Goal: Transaction & Acquisition: Obtain resource

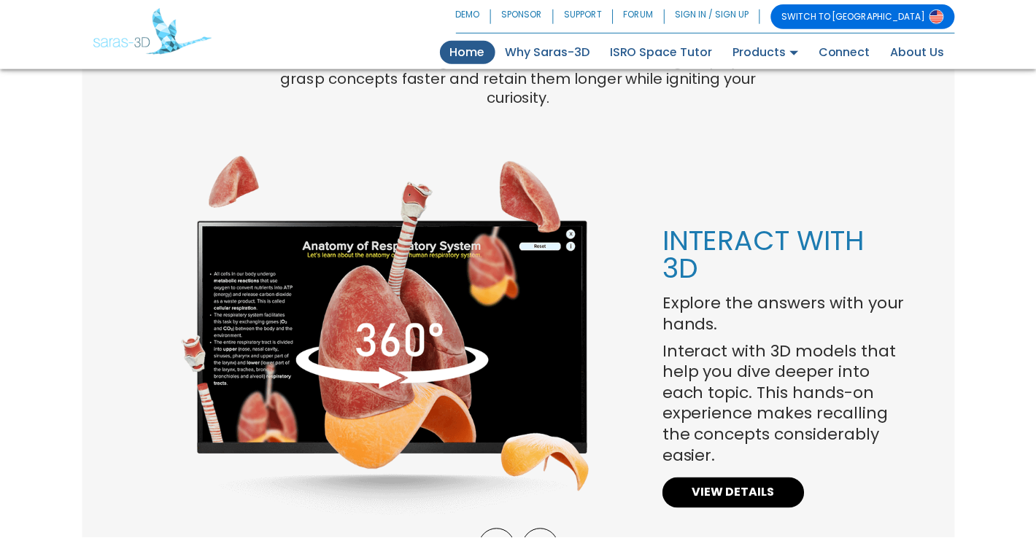
scroll to position [1072, 0]
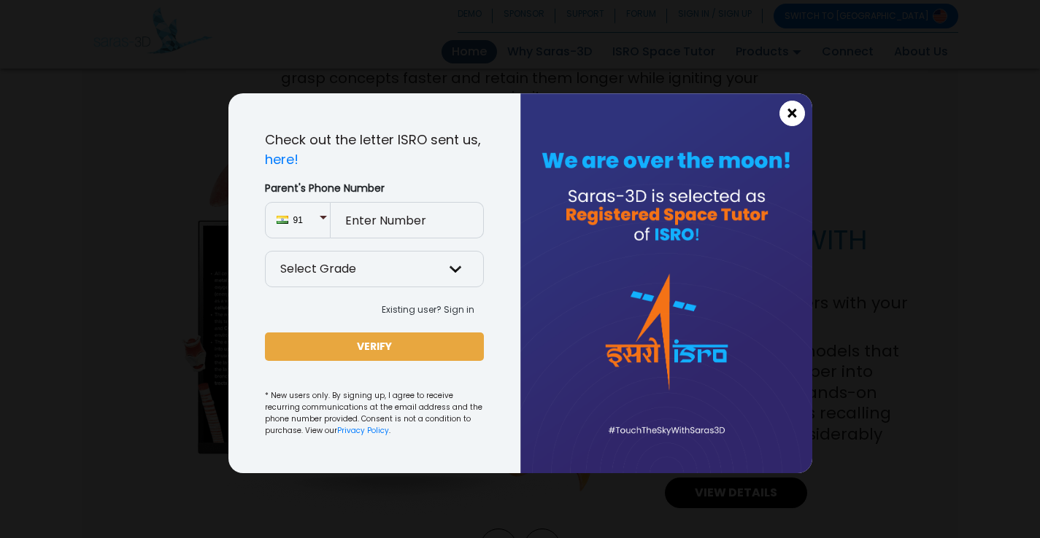
click at [800, 115] on button "×" at bounding box center [792, 114] width 26 height 26
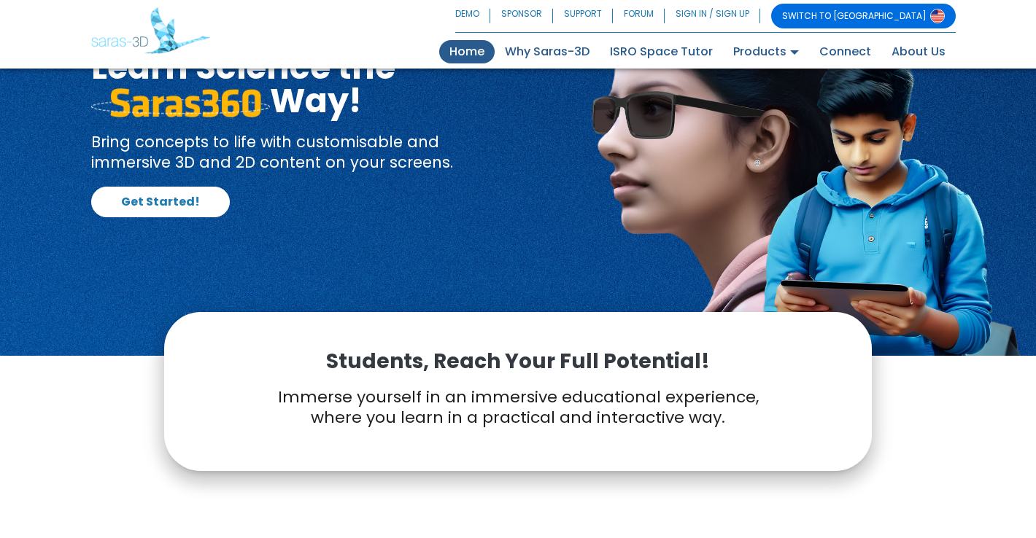
scroll to position [0, 0]
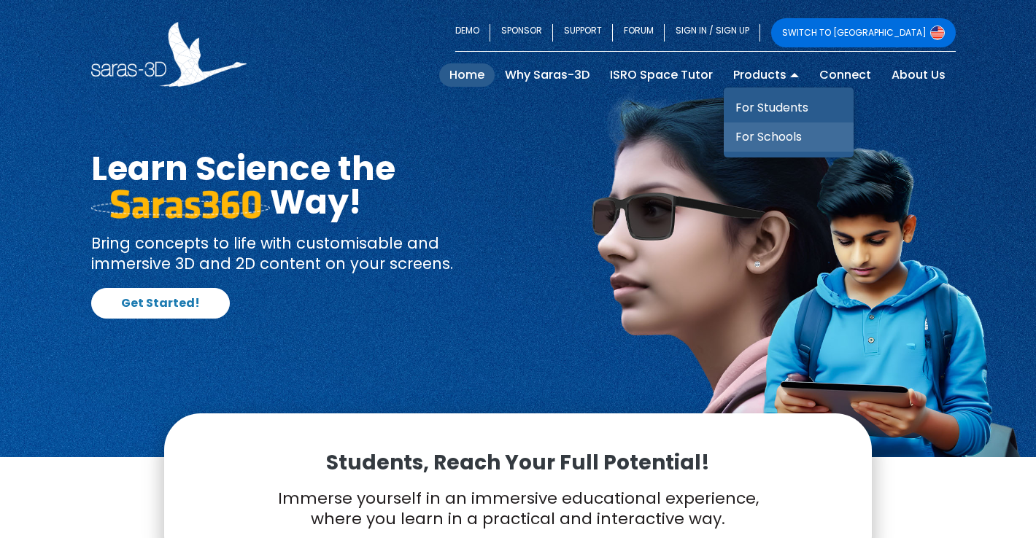
click at [774, 139] on link "For Schools" at bounding box center [789, 137] width 130 height 29
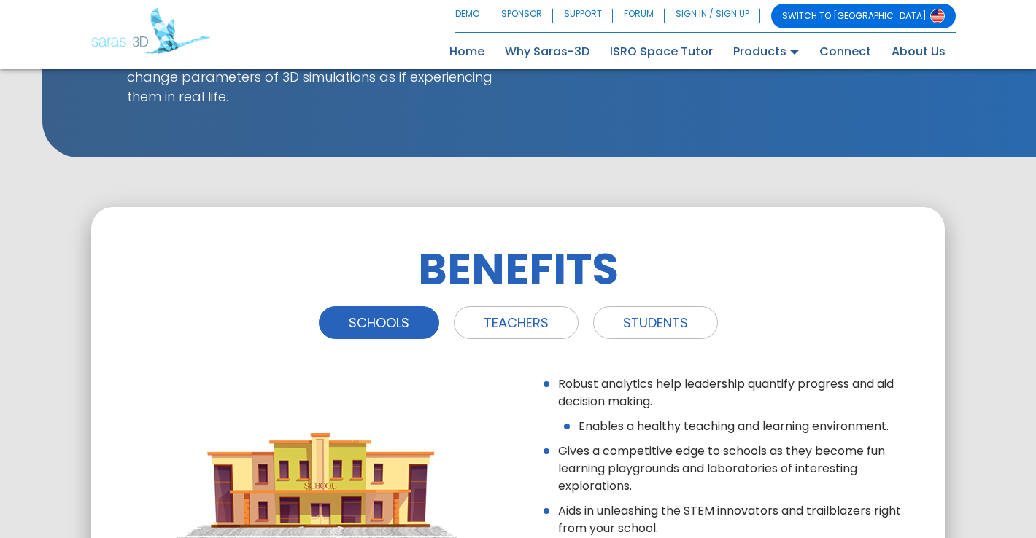
scroll to position [1488, 0]
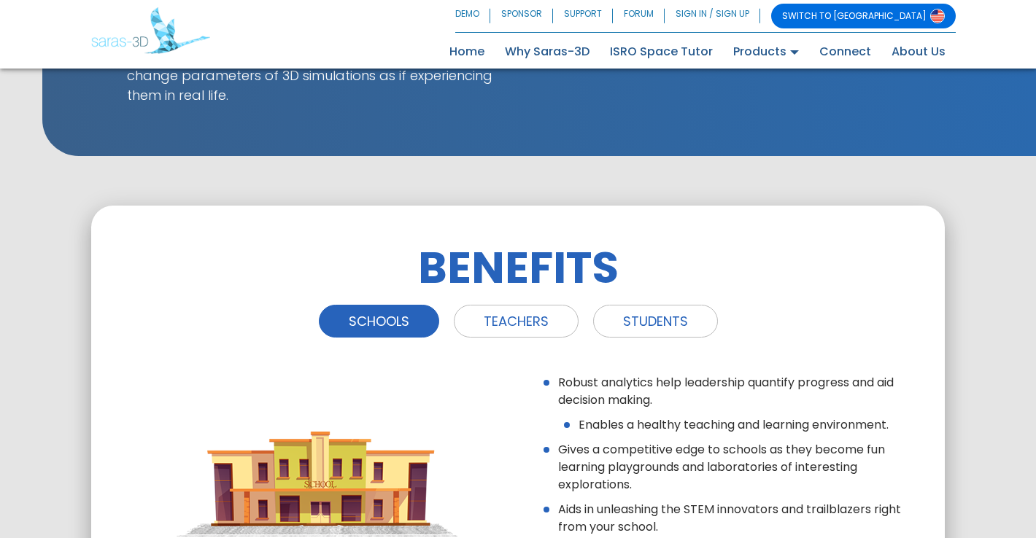
click at [933, 320] on div "BENEFITS SCHOOLS TEACHERS STUDENTS Robust analytics help leadership quantify pr…" at bounding box center [518, 426] width 854 height 441
click at [514, 305] on link "TEACHERS" at bounding box center [516, 321] width 125 height 33
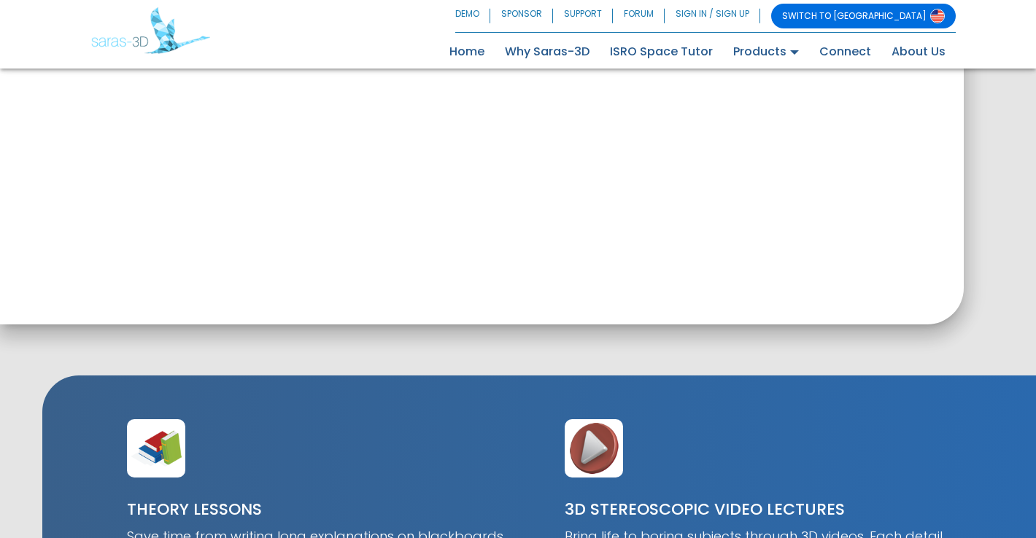
scroll to position [0, 0]
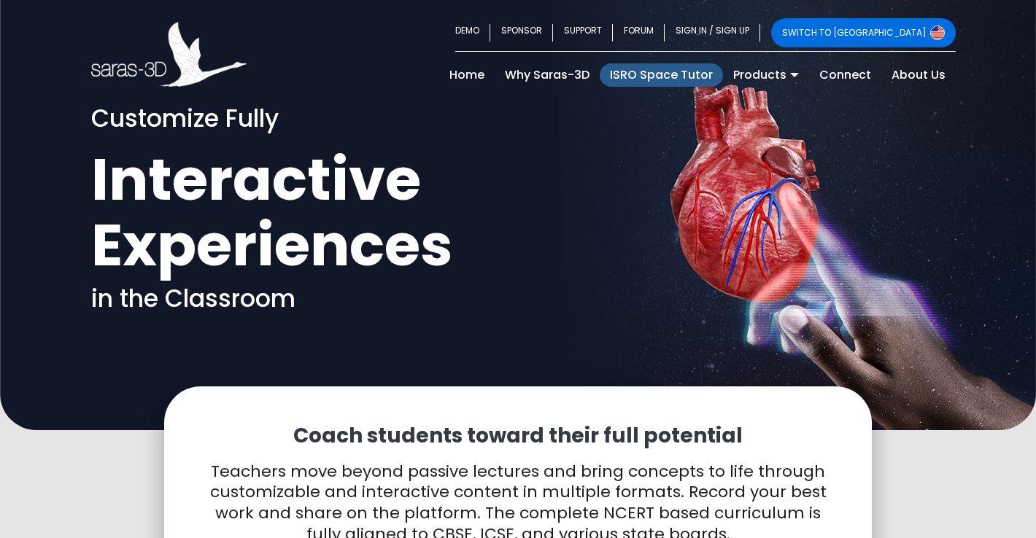
click at [670, 69] on link "ISRO Space Tutor" at bounding box center [661, 74] width 123 height 23
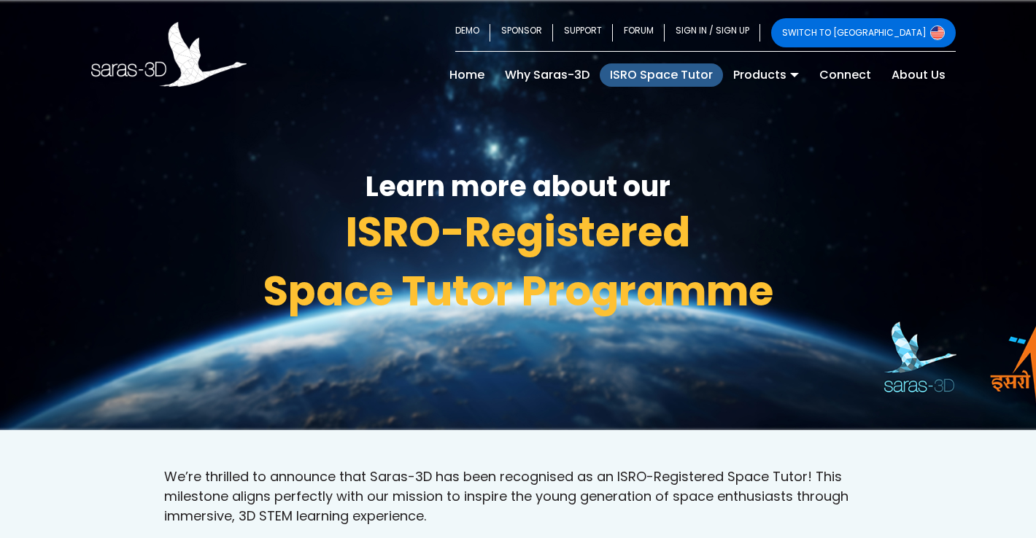
click at [867, 232] on h3 "ISRO-Registered" at bounding box center [518, 232] width 854 height 53
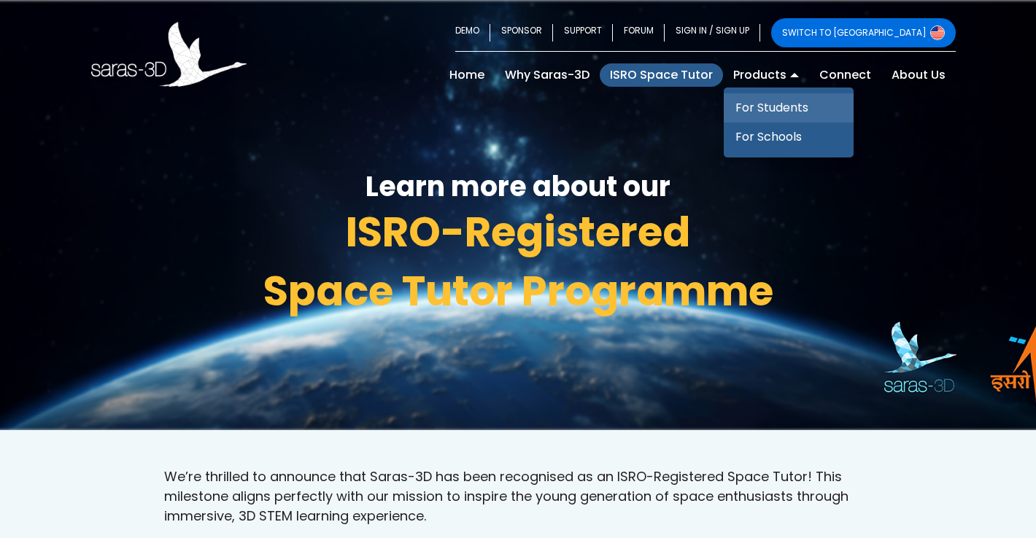
click at [783, 106] on link "For Students" at bounding box center [789, 107] width 130 height 29
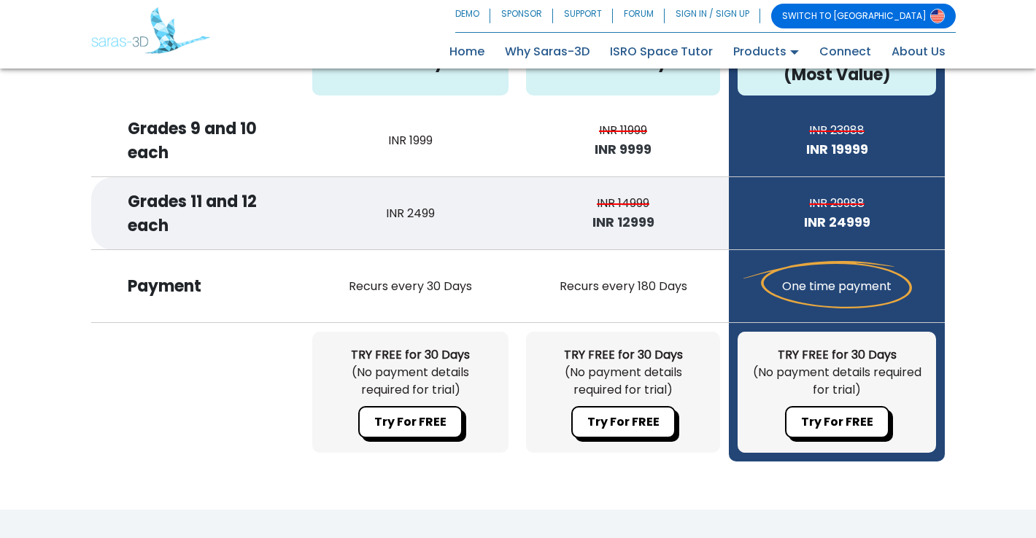
scroll to position [3947, 0]
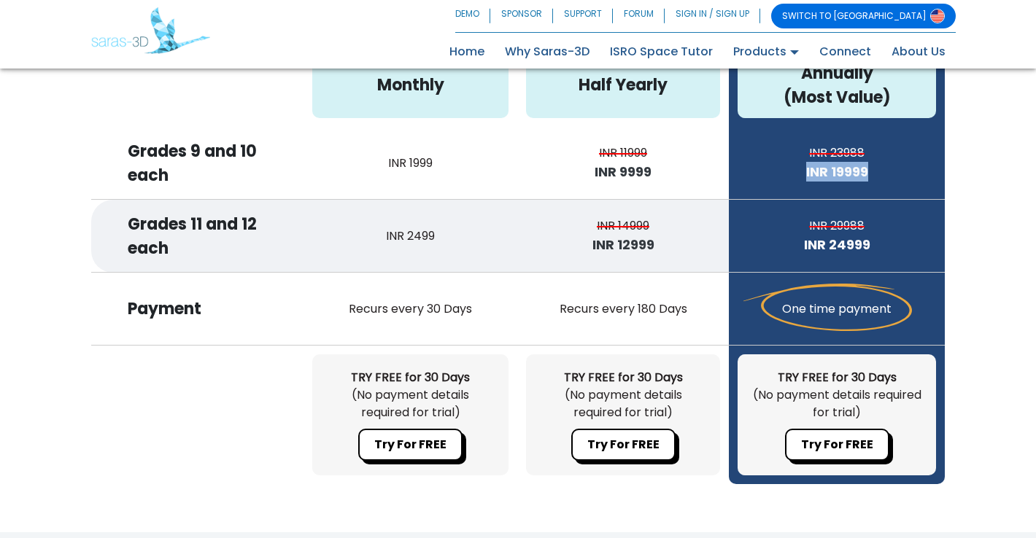
drag, startPoint x: 869, startPoint y: 152, endPoint x: 802, endPoint y: 156, distance: 66.5
click at [802, 162] on p "INR 19999" at bounding box center [837, 172] width 198 height 20
copy p "INR 19999"
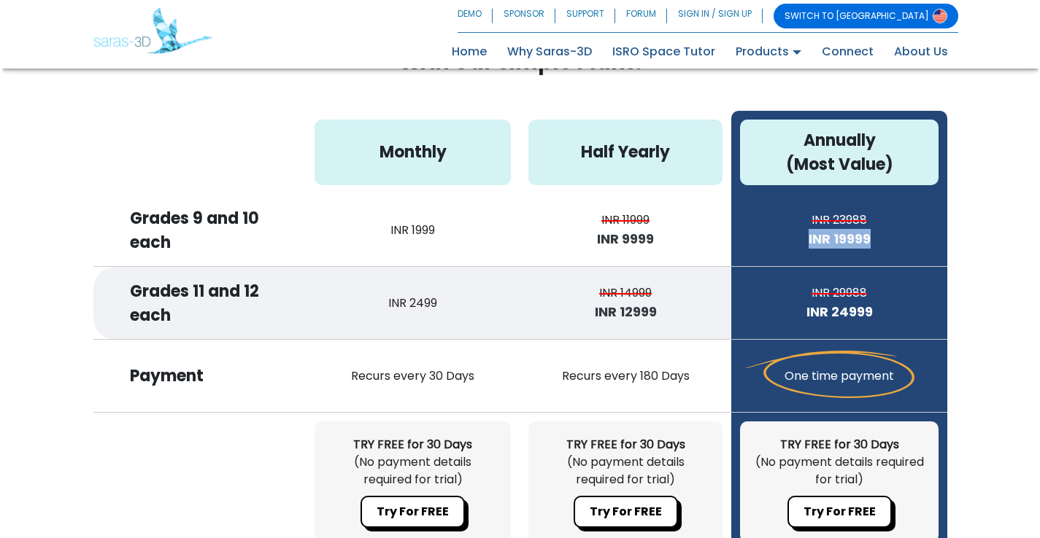
scroll to position [3882, 0]
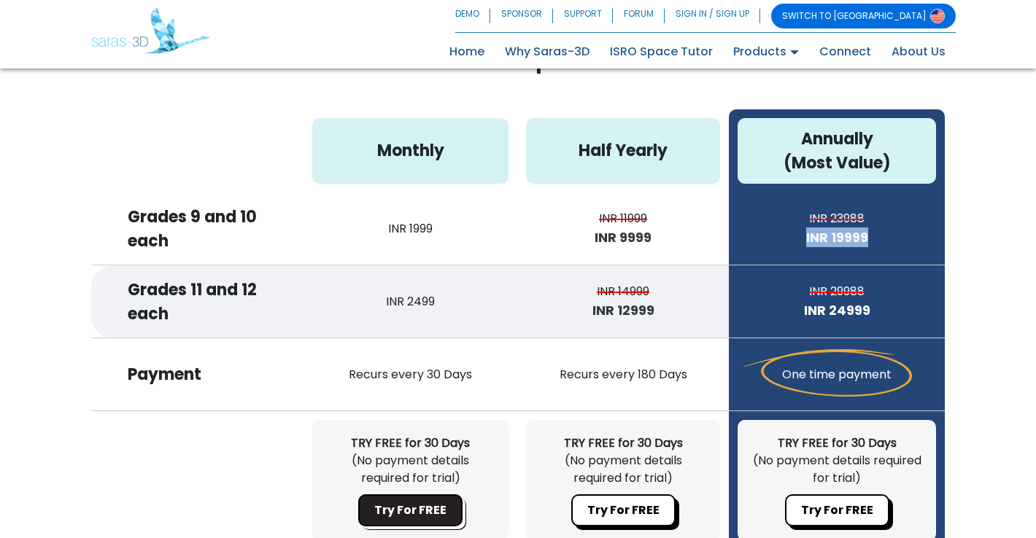
click at [391, 495] on button "Try For FREE" at bounding box center [410, 511] width 104 height 32
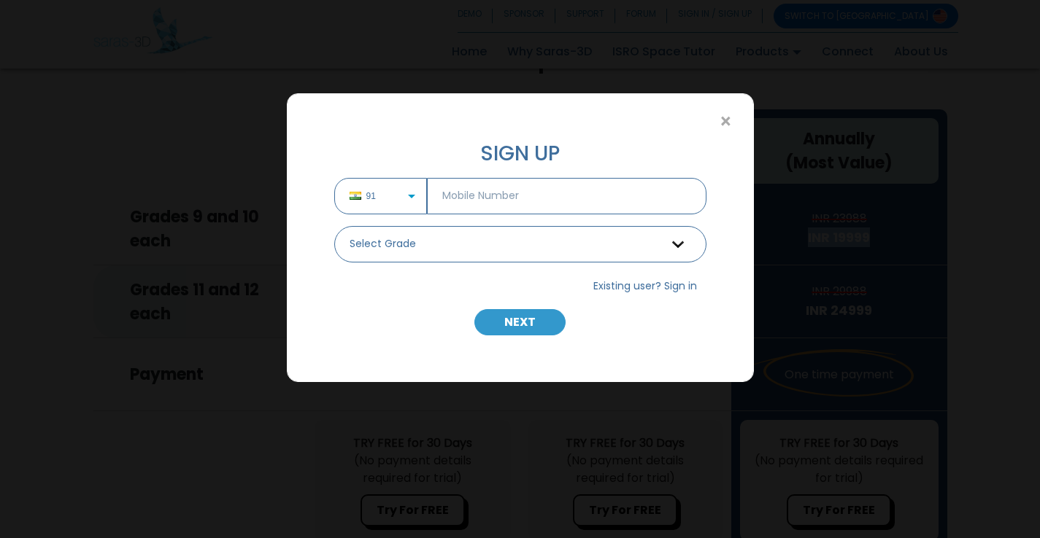
click at [546, 195] on input "text" at bounding box center [566, 196] width 279 height 36
click at [415, 191] on div "91" at bounding box center [380, 196] width 93 height 36
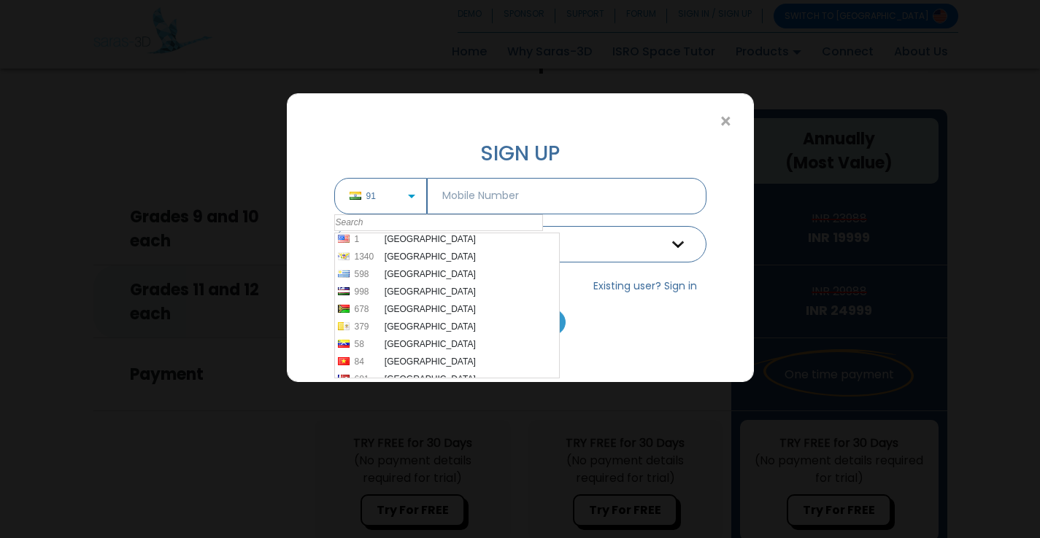
scroll to position [4071, 0]
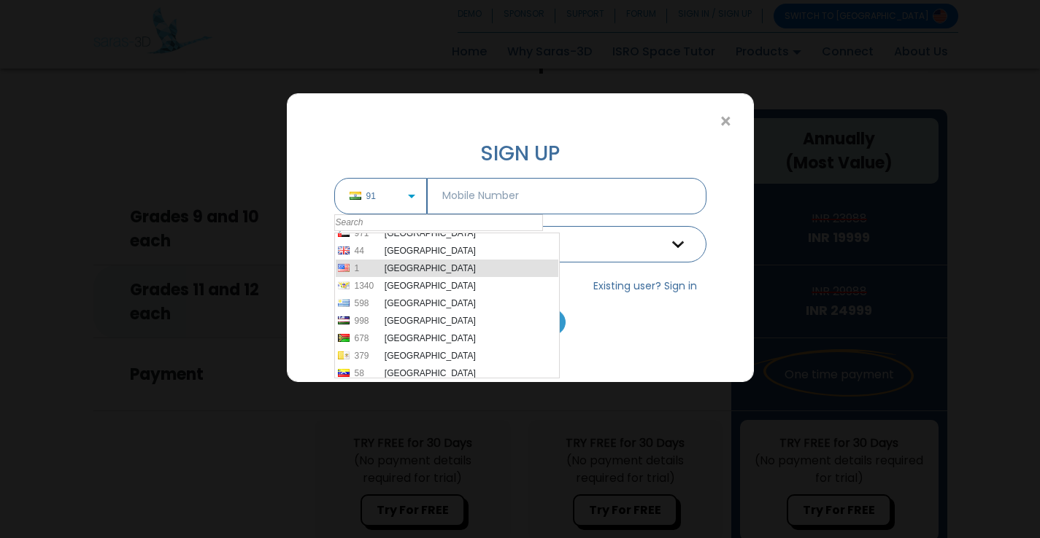
click at [421, 265] on li "1 United States" at bounding box center [447, 269] width 223 height 18
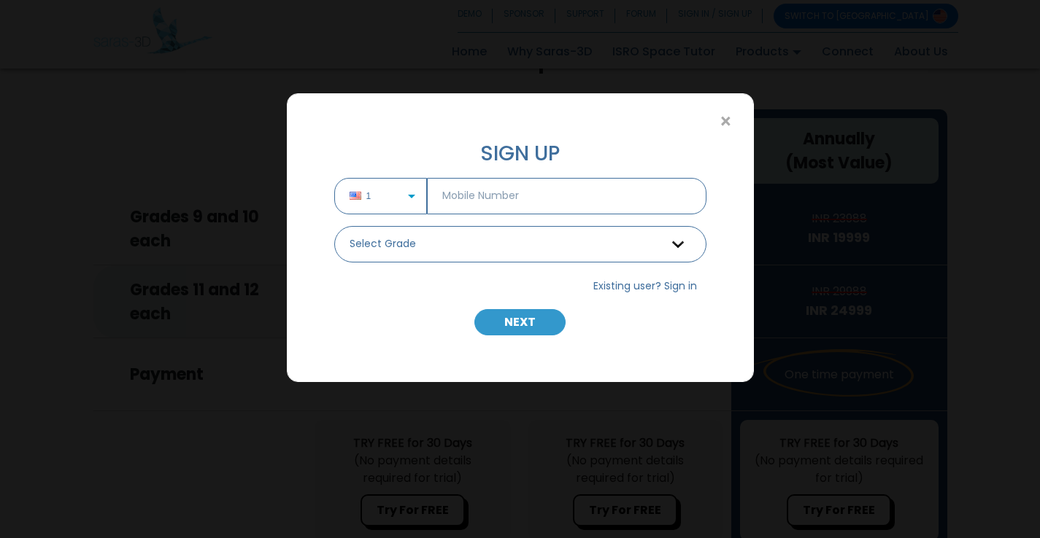
click at [488, 197] on input "text" at bounding box center [566, 196] width 279 height 36
type input "9178431493"
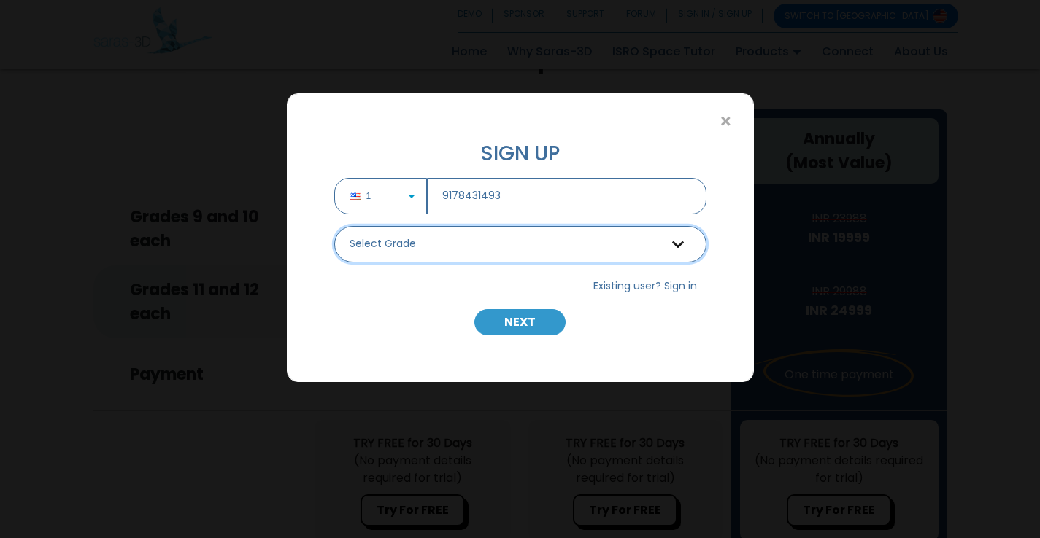
click at [580, 247] on select "Select Grade Grade 9 th Grade 10 th Grade 11 th Grade 12 th" at bounding box center [520, 244] width 372 height 36
select select "9"
click at [334, 226] on select "Select Grade Grade 9 th Grade 10 th Grade 11 th Grade 12 th" at bounding box center [520, 244] width 372 height 36
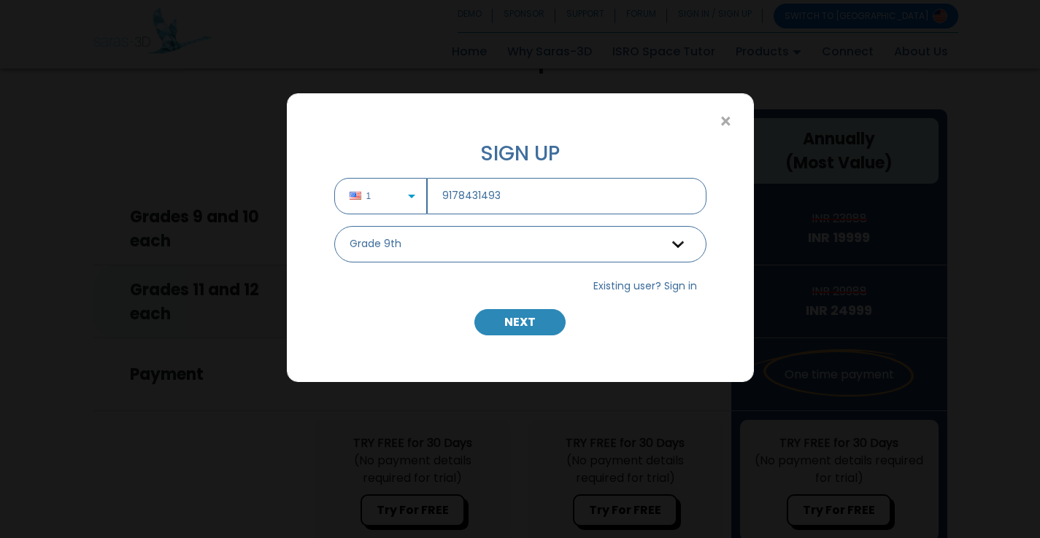
click at [530, 324] on button "NEXT" at bounding box center [519, 322] width 91 height 26
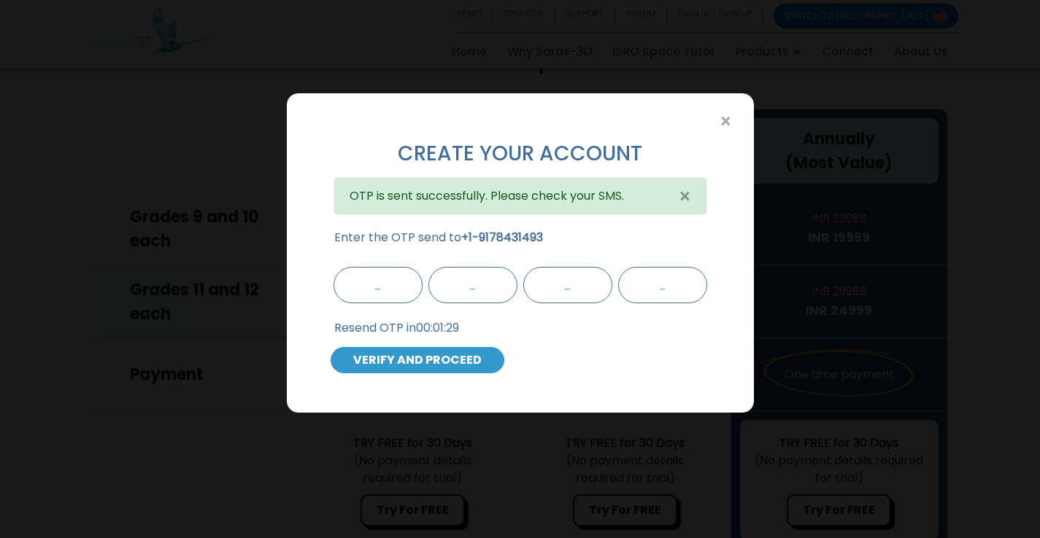
click at [362, 287] on input "text" at bounding box center [377, 285] width 89 height 36
type input "9"
type input "7"
type input "0"
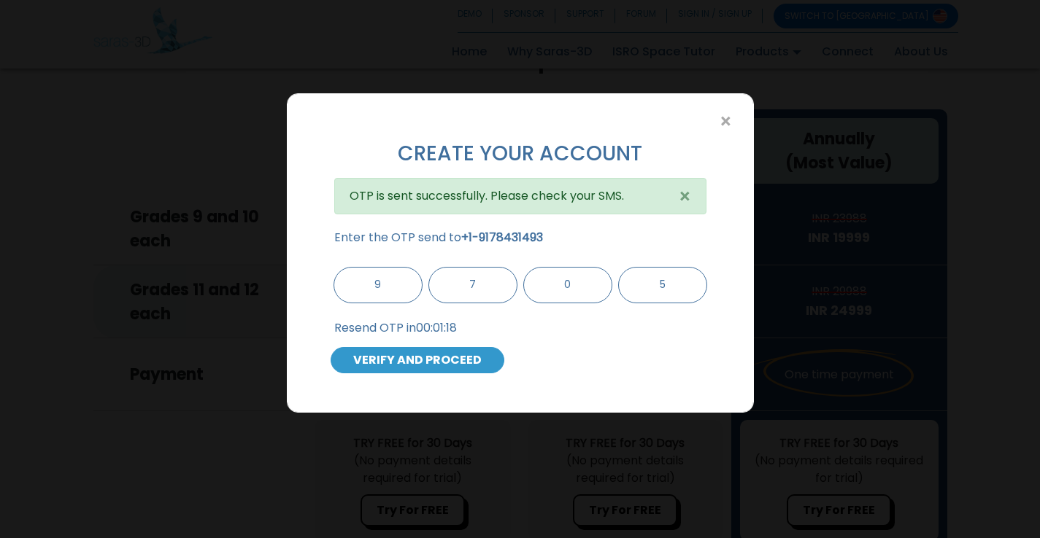
type input "5"
click at [395, 365] on button "VERIFY AND PROCEED" at bounding box center [417, 360] width 174 height 26
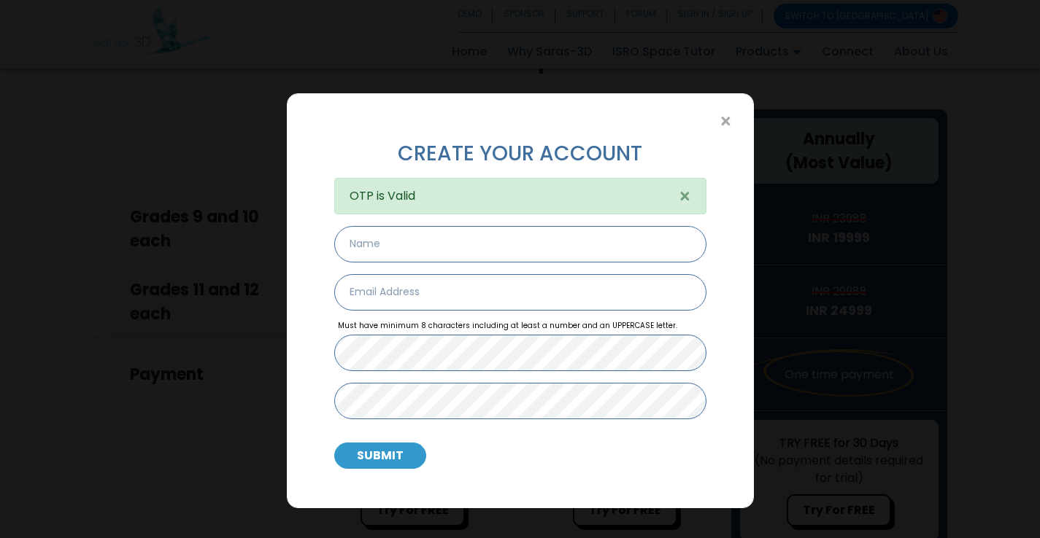
click at [423, 248] on input "text" at bounding box center [520, 244] width 372 height 36
type input "Britton Saffer"
click at [426, 293] on input "email" at bounding box center [520, 292] width 372 height 36
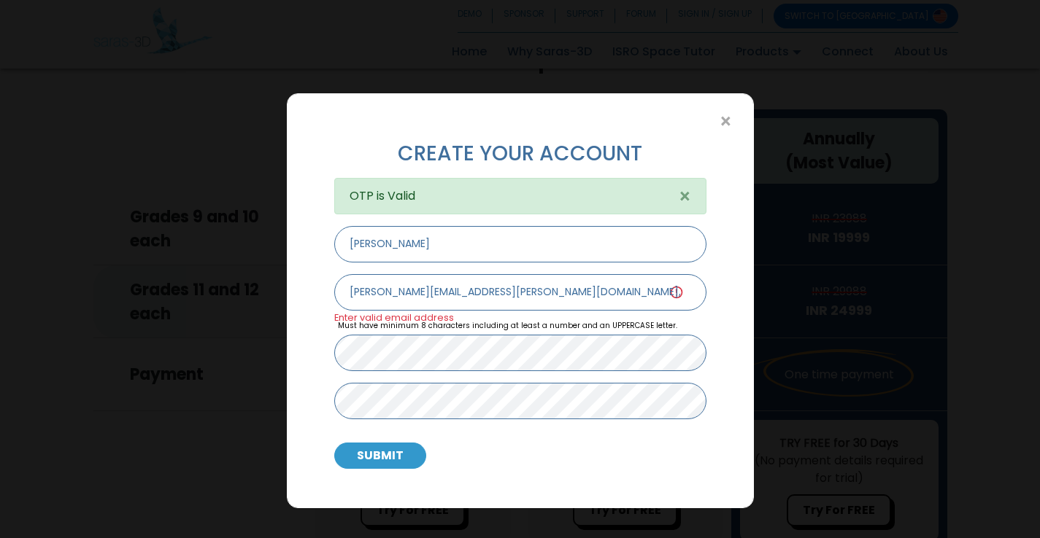
click at [514, 296] on input "britton.saffer@gmail.com," at bounding box center [520, 292] width 372 height 36
type input "[PERSON_NAME][EMAIL_ADDRESS][PERSON_NAME][DOMAIN_NAME]"
click at [397, 458] on button "SUBMIT" at bounding box center [380, 456] width 92 height 26
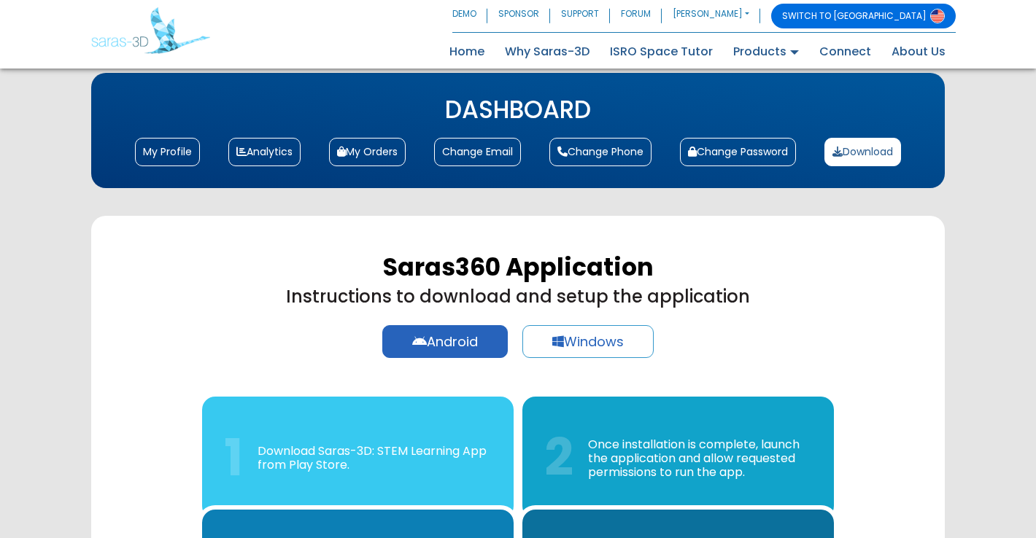
scroll to position [181, 0]
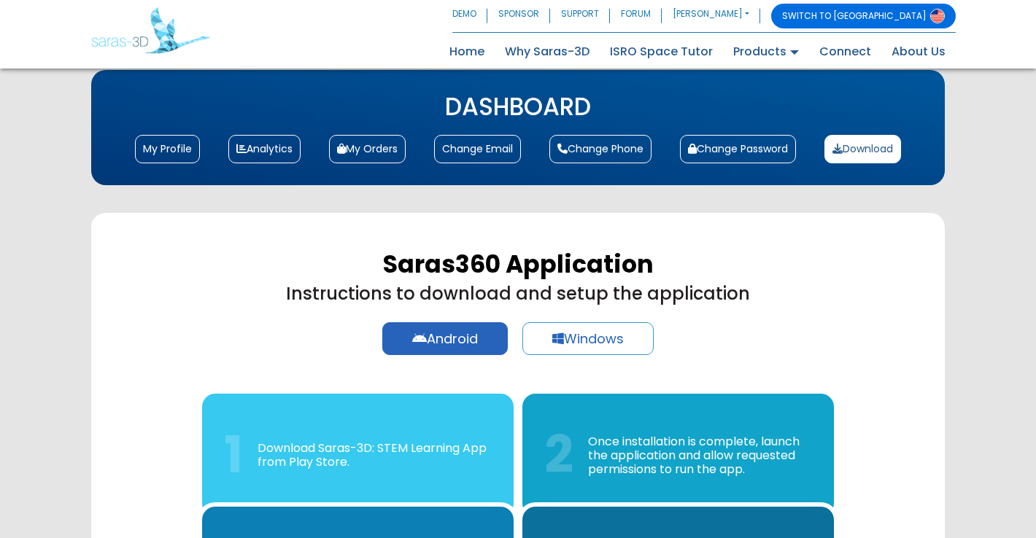
click at [886, 332] on div "Saras360 Application Instructions to download and setup the application Android…" at bounding box center [518, 548] width 854 height 670
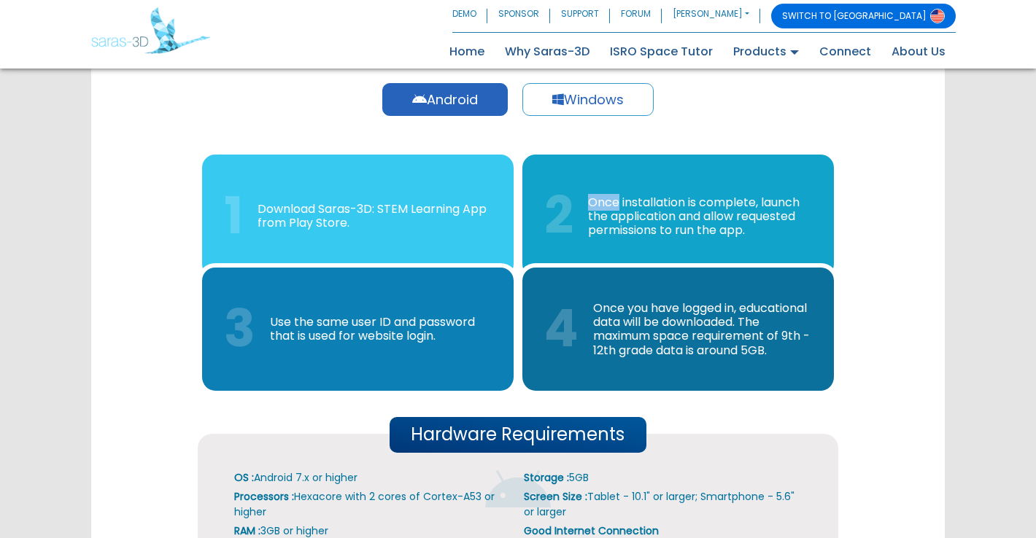
scroll to position [422, 0]
